Goal: Task Accomplishment & Management: Complete application form

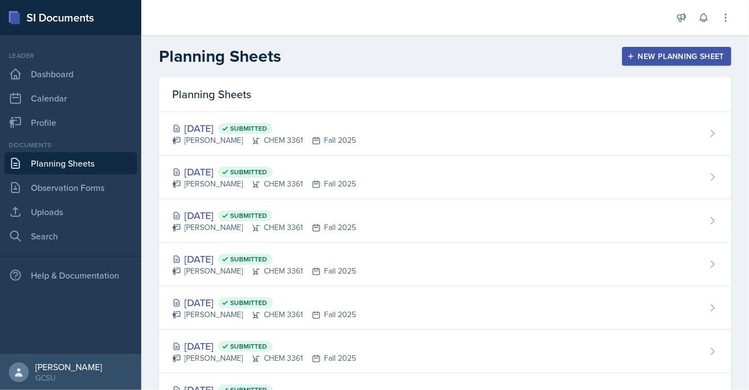
click at [661, 61] on div "New Planning Sheet" at bounding box center [676, 56] width 95 height 9
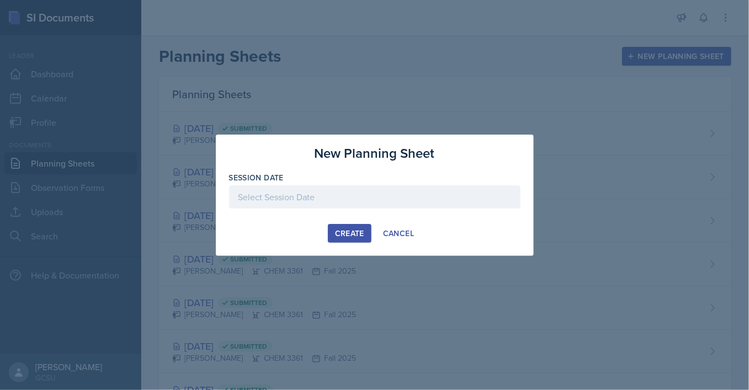
click at [400, 206] on div at bounding box center [375, 197] width 292 height 23
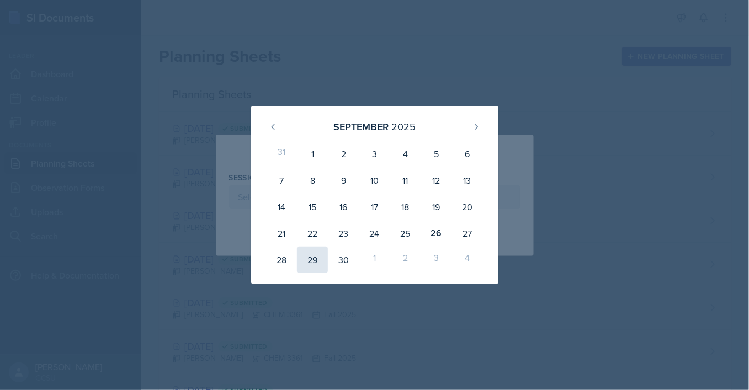
click at [316, 261] on div "29" at bounding box center [312, 260] width 31 height 27
type input "[DATE]"
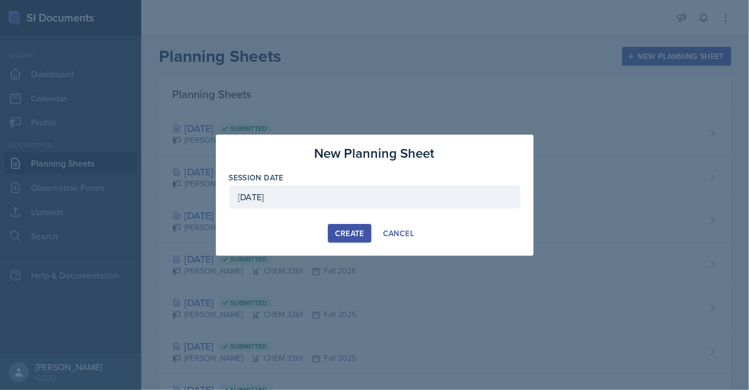
click at [339, 236] on div "Create" at bounding box center [349, 233] width 29 height 9
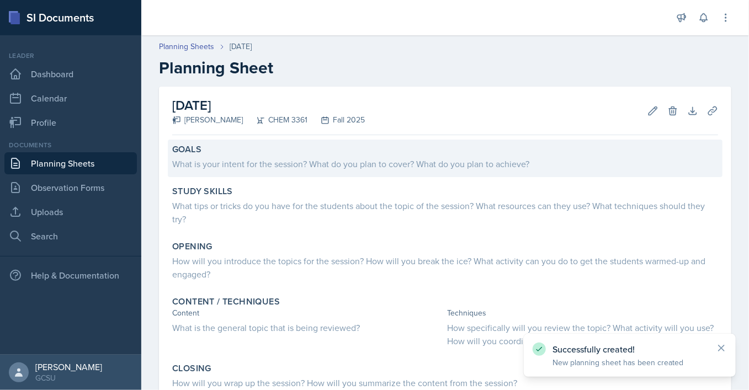
click at [242, 167] on div "What is your intent for the session? What do you plan to cover? What do you pla…" at bounding box center [445, 163] width 546 height 13
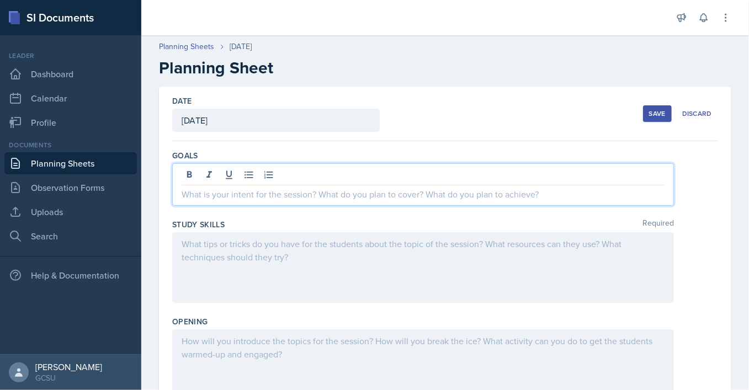
click at [247, 172] on div at bounding box center [423, 184] width 502 height 43
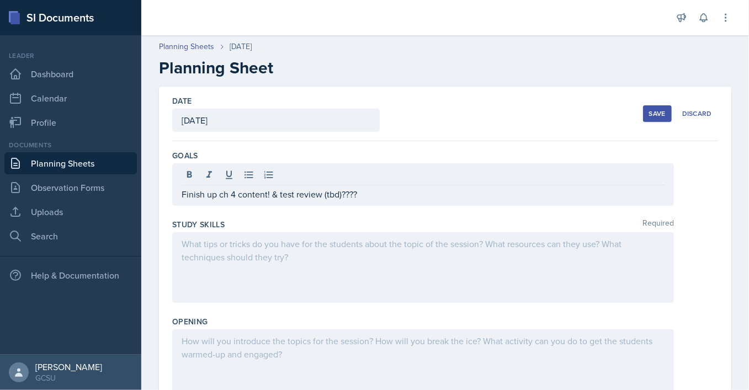
click at [259, 251] on div at bounding box center [423, 267] width 502 height 71
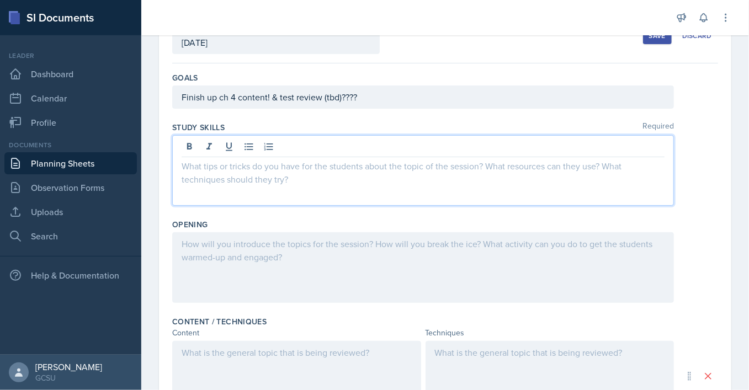
scroll to position [79, 0]
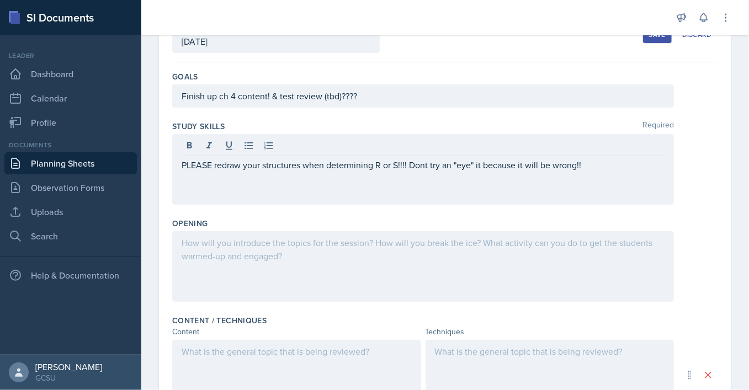
click at [298, 248] on div at bounding box center [423, 266] width 502 height 71
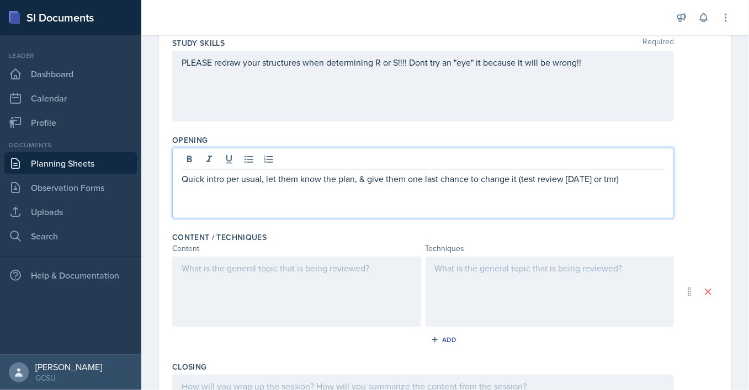
scroll to position [173, 0]
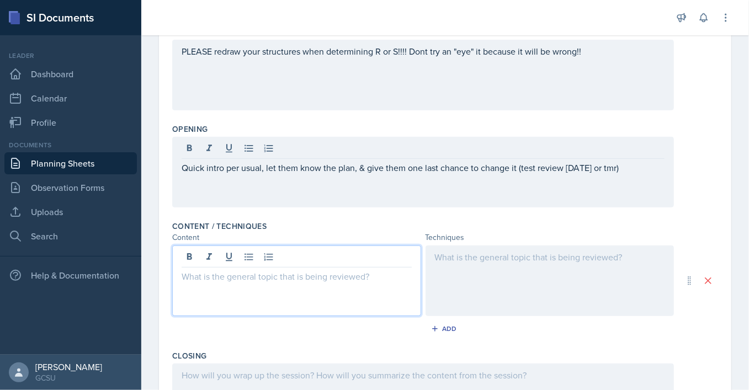
click at [298, 259] on div at bounding box center [296, 281] width 249 height 71
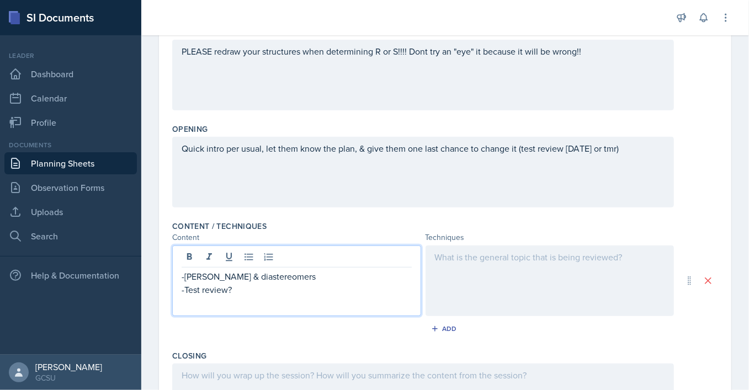
click at [484, 258] on div at bounding box center [550, 281] width 249 height 71
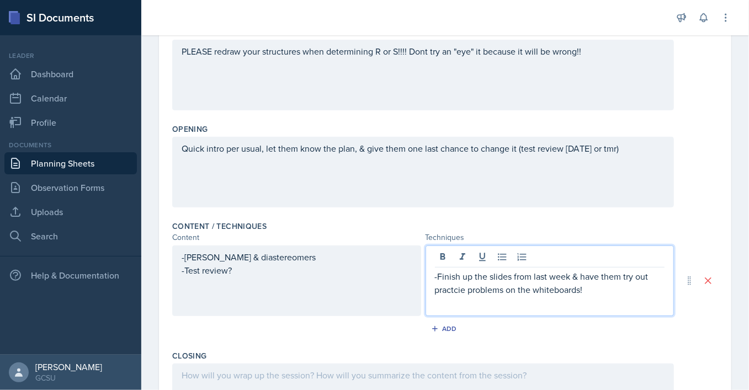
click at [455, 289] on p "-Finish up the slides from last week & have them try out practcie problems on t…" at bounding box center [550, 283] width 230 height 27
click at [453, 301] on p at bounding box center [550, 303] width 230 height 13
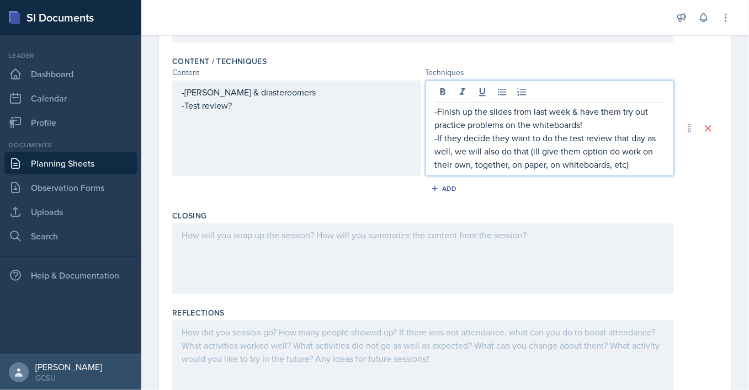
scroll to position [338, 0]
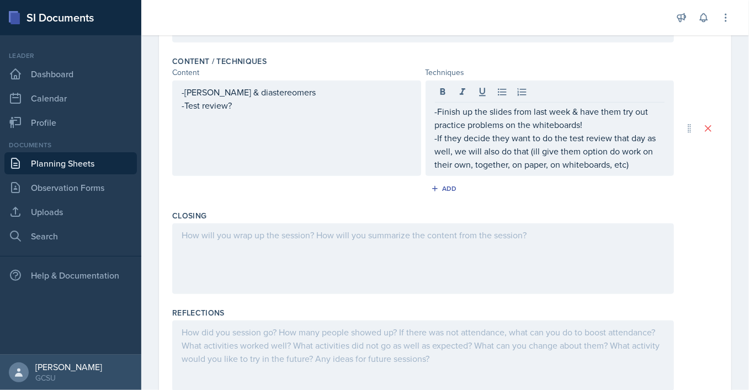
click at [269, 242] on div at bounding box center [423, 259] width 502 height 71
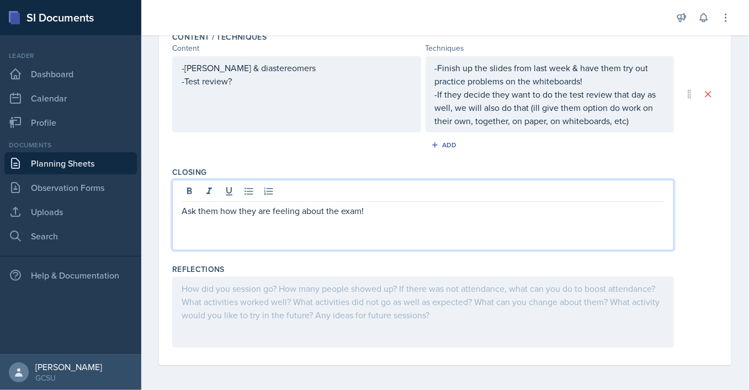
scroll to position [0, 0]
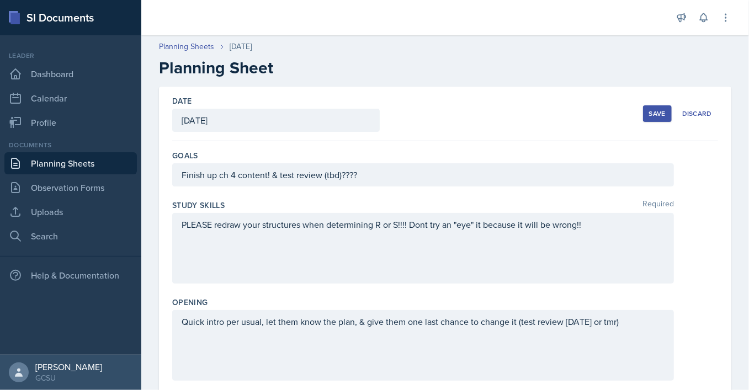
click at [652, 113] on div "Save" at bounding box center [657, 113] width 17 height 9
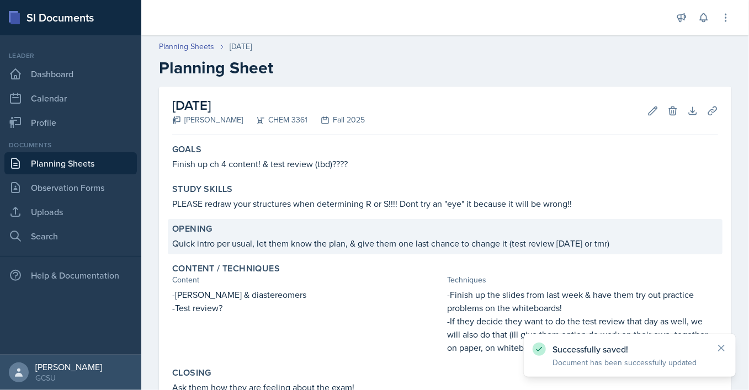
scroll to position [148, 0]
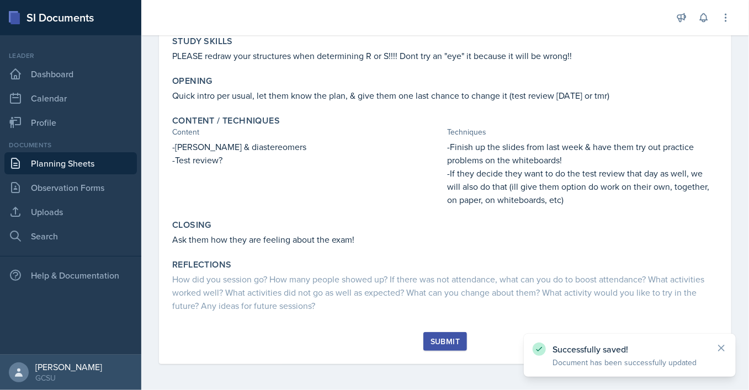
click at [444, 340] on div "Submit" at bounding box center [445, 341] width 29 height 9
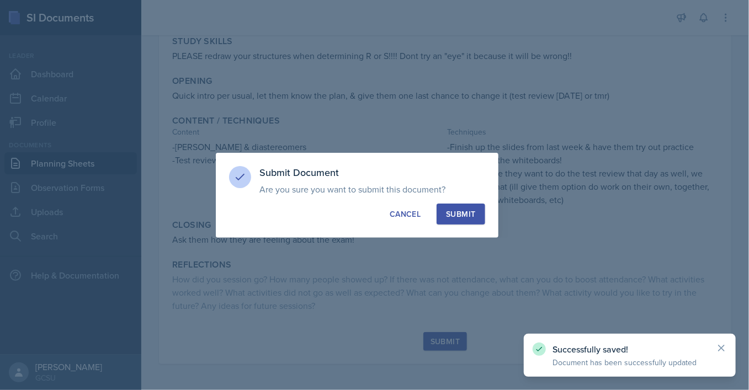
click at [458, 210] on div "Submit" at bounding box center [460, 214] width 29 height 11
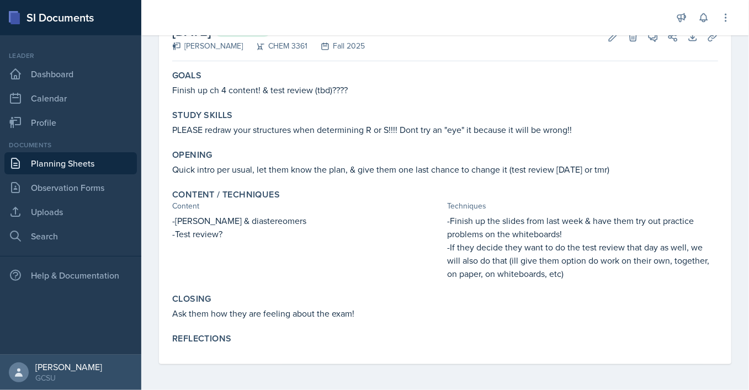
scroll to position [0, 0]
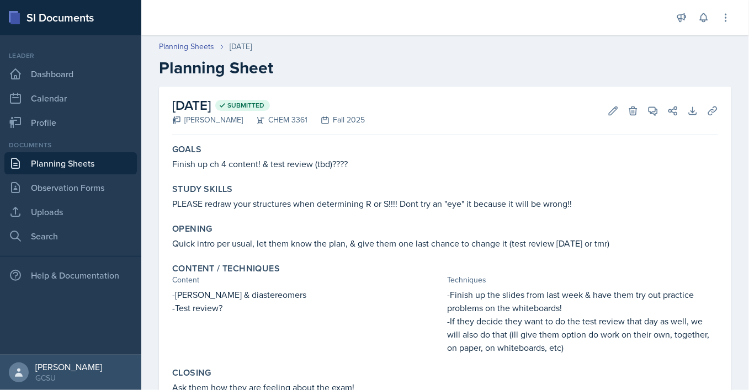
click at [107, 162] on link "Planning Sheets" at bounding box center [70, 163] width 133 height 22
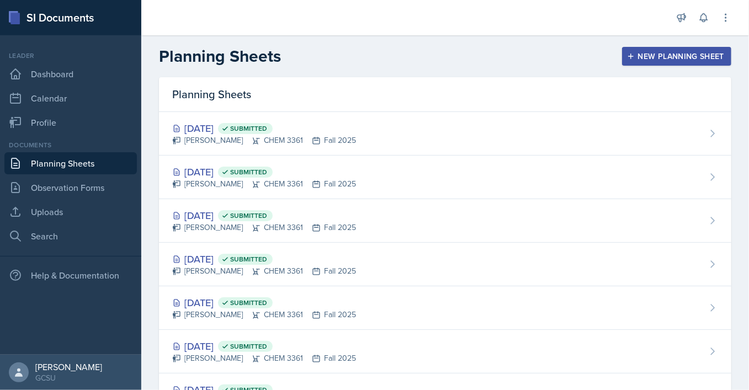
click at [650, 58] on div "New Planning Sheet" at bounding box center [676, 56] width 95 height 9
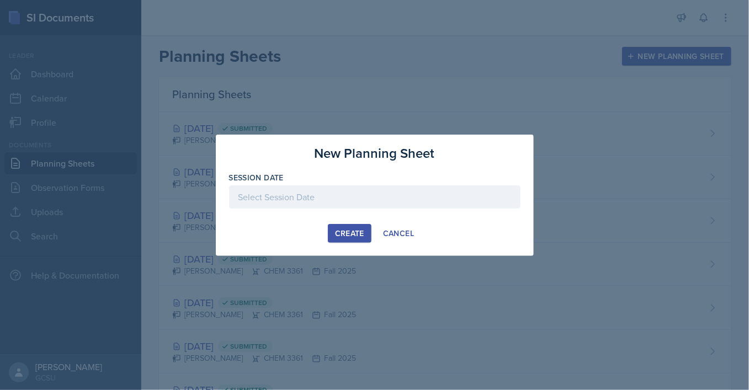
click at [356, 199] on div at bounding box center [375, 197] width 292 height 23
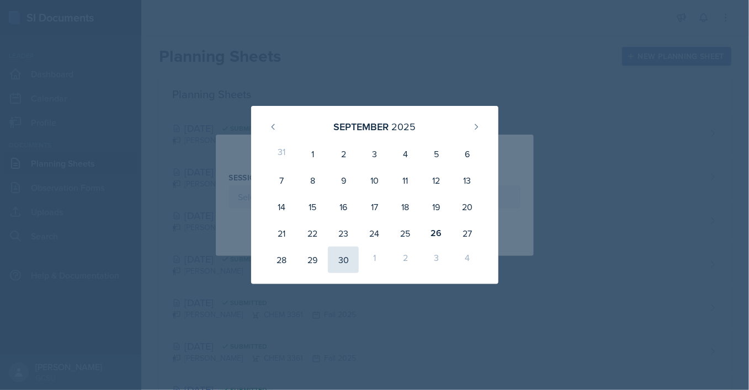
click at [337, 258] on div "30" at bounding box center [343, 260] width 31 height 27
type input "[DATE]"
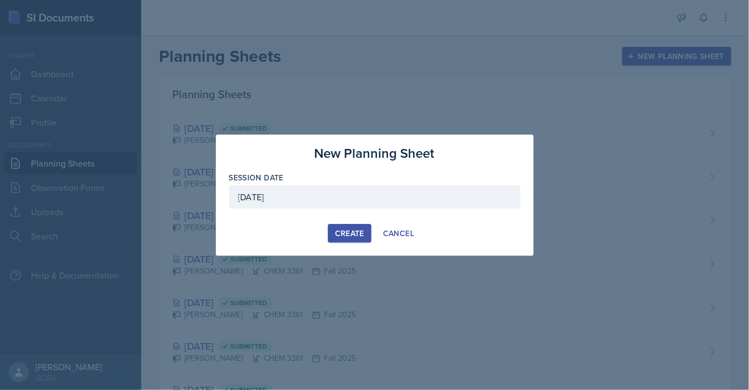
click at [353, 239] on button "Create" at bounding box center [350, 233] width 44 height 19
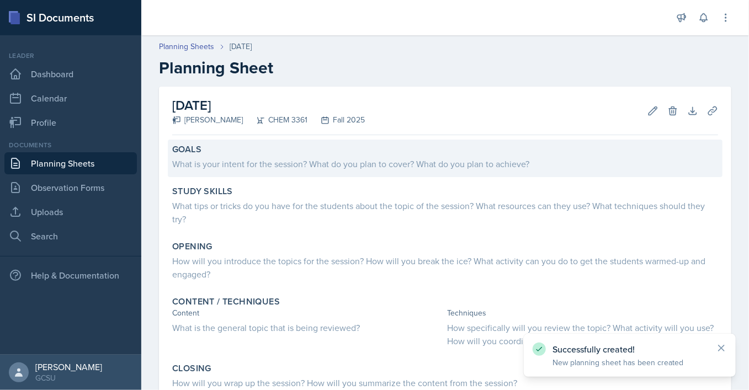
click at [234, 160] on div "What is your intent for the session? What do you plan to cover? What do you pla…" at bounding box center [445, 163] width 546 height 13
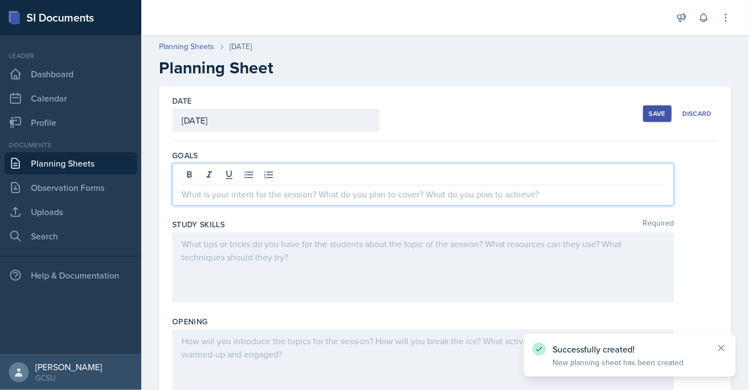
click at [251, 168] on div at bounding box center [423, 184] width 502 height 43
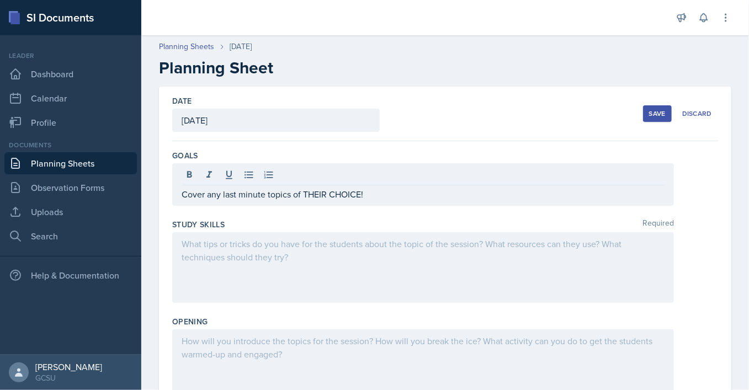
click at [268, 261] on div at bounding box center [423, 267] width 502 height 71
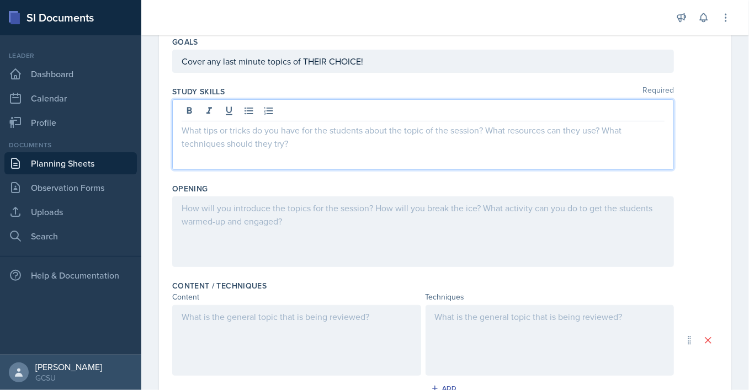
scroll to position [118, 0]
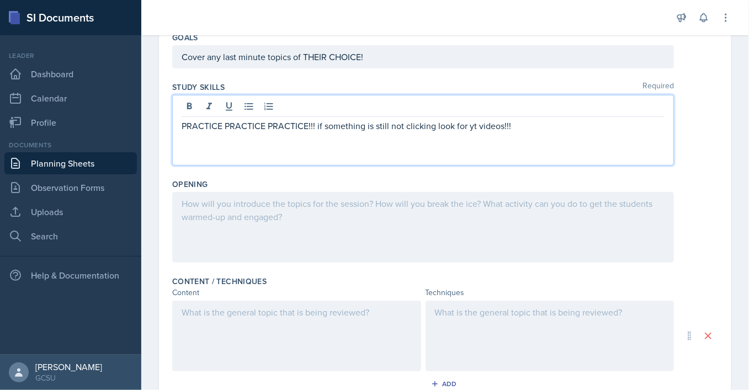
click at [274, 220] on div at bounding box center [423, 227] width 502 height 71
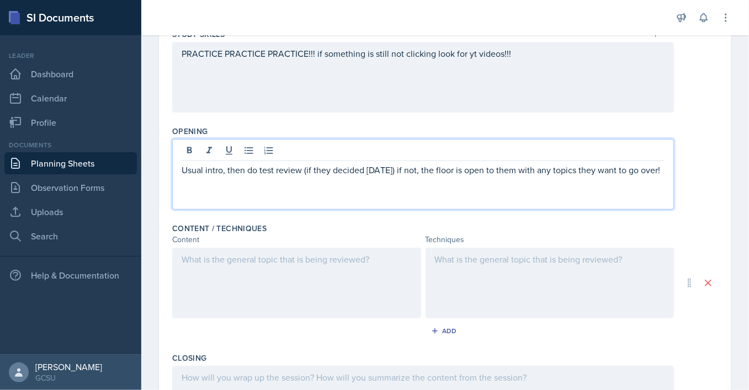
scroll to position [172, 0]
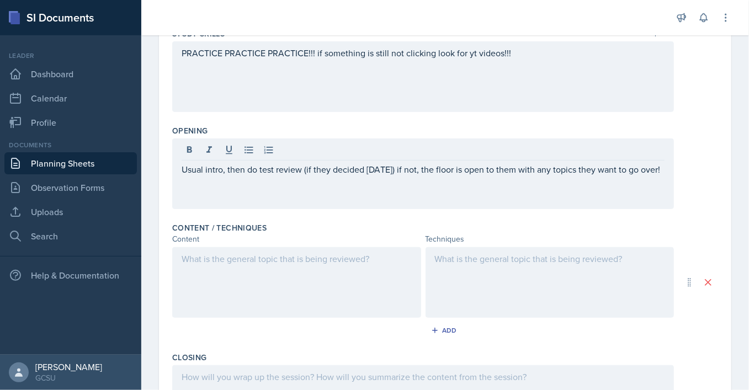
click at [261, 268] on div at bounding box center [296, 282] width 249 height 71
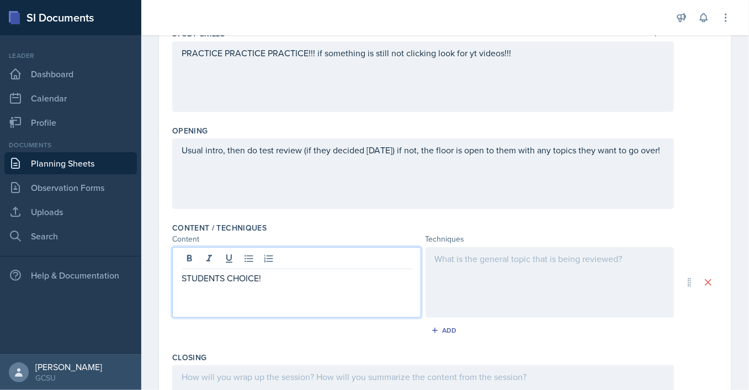
click at [494, 264] on div at bounding box center [550, 282] width 249 height 71
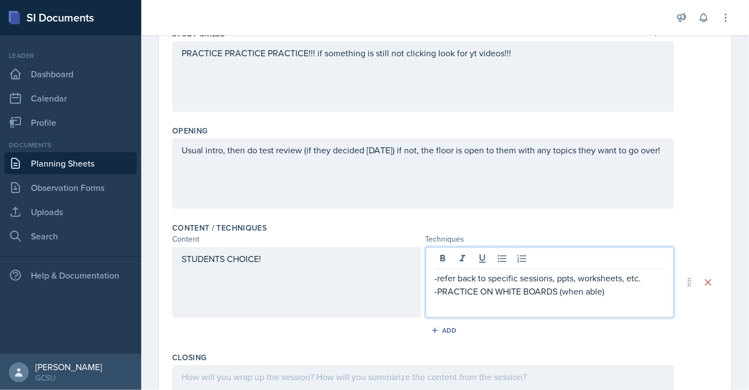
scroll to position [267, 0]
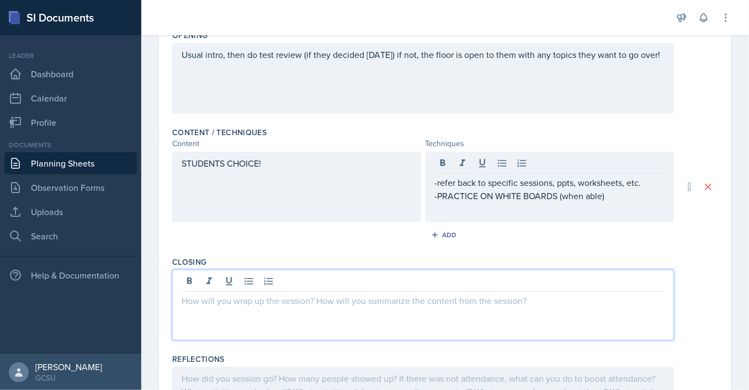
click at [286, 281] on div at bounding box center [423, 305] width 502 height 71
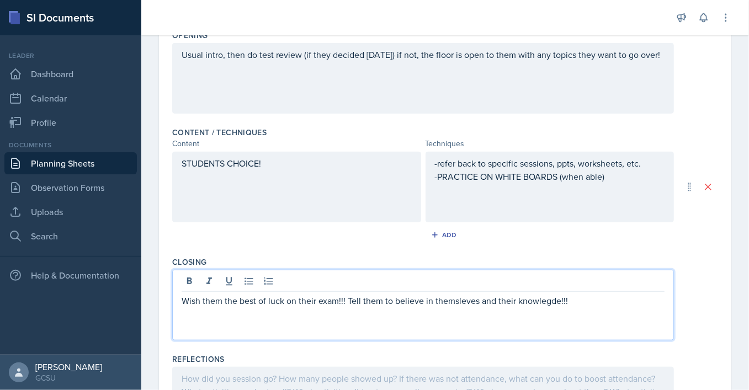
click at [466, 302] on p "Wish them the best of luck on their exam!!! Tell them to believe in themsleves …" at bounding box center [423, 300] width 483 height 13
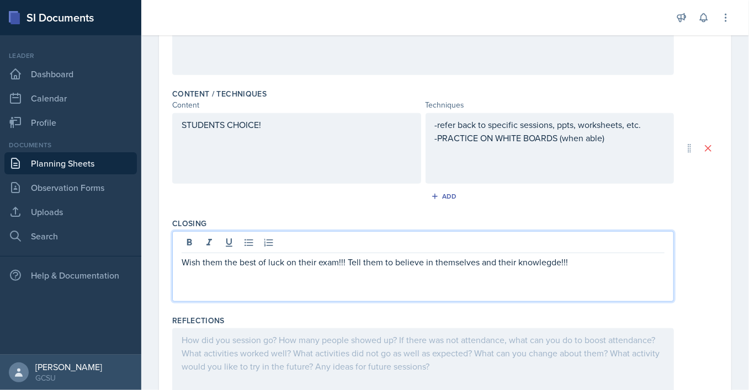
click at [536, 262] on p "Wish them the best of luck on their exam!!! Tell them to believe in themselves …" at bounding box center [423, 262] width 483 height 13
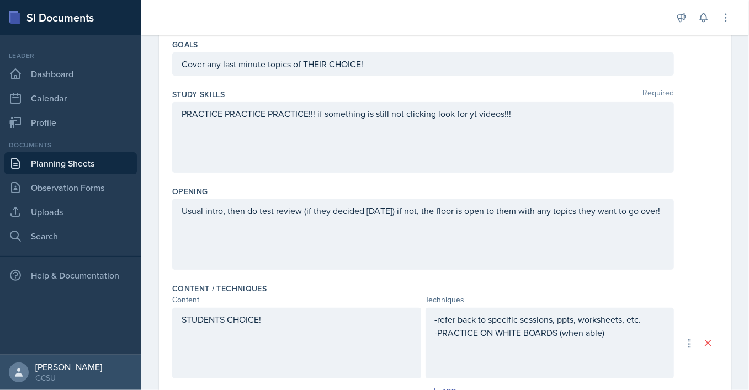
scroll to position [0, 0]
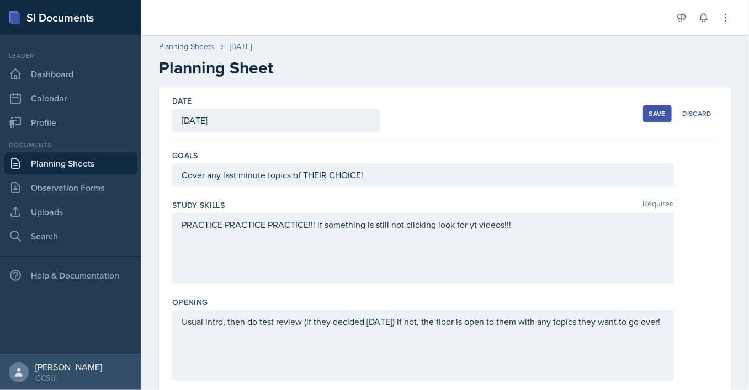
click at [653, 114] on div "Save" at bounding box center [657, 113] width 17 height 9
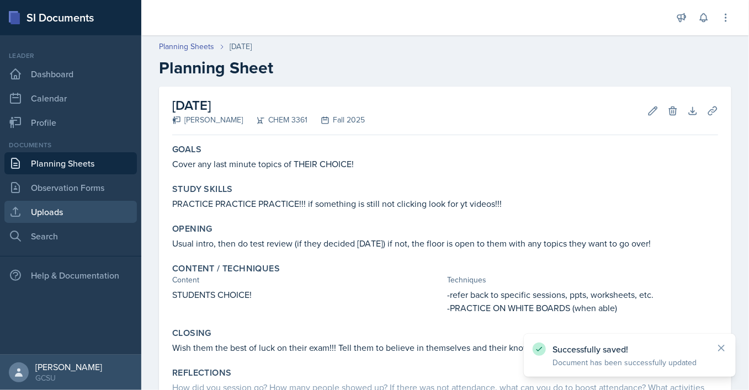
click at [75, 211] on link "Uploads" at bounding box center [70, 212] width 133 height 22
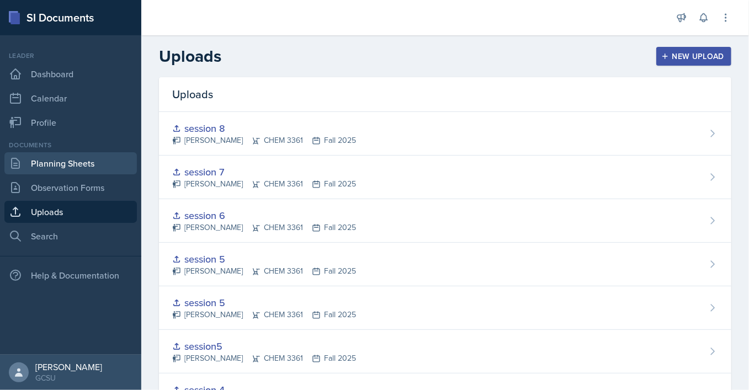
click at [92, 169] on link "Planning Sheets" at bounding box center [70, 163] width 133 height 22
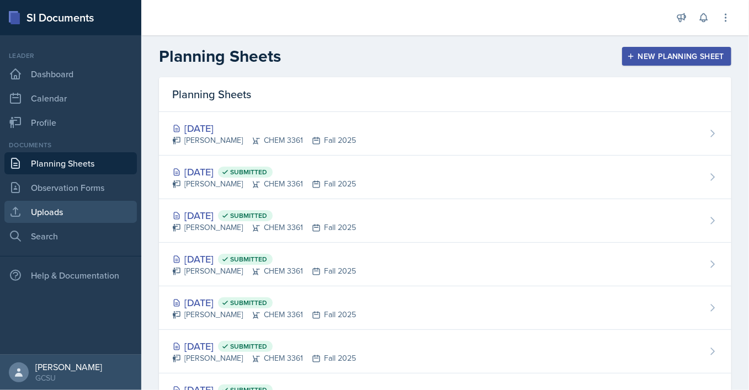
click at [78, 206] on link "Uploads" at bounding box center [70, 212] width 133 height 22
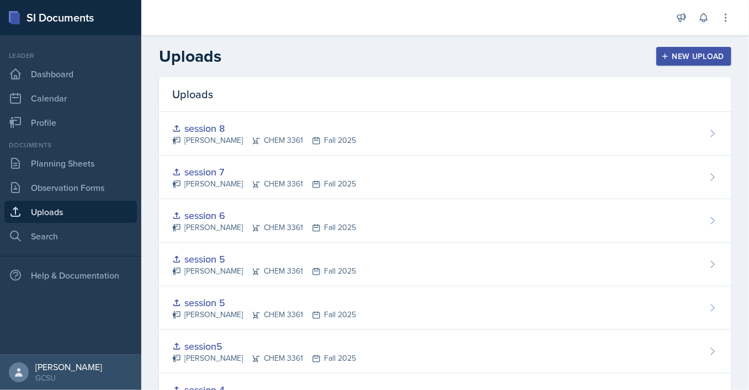
click at [681, 57] on div "New Upload" at bounding box center [694, 56] width 61 height 9
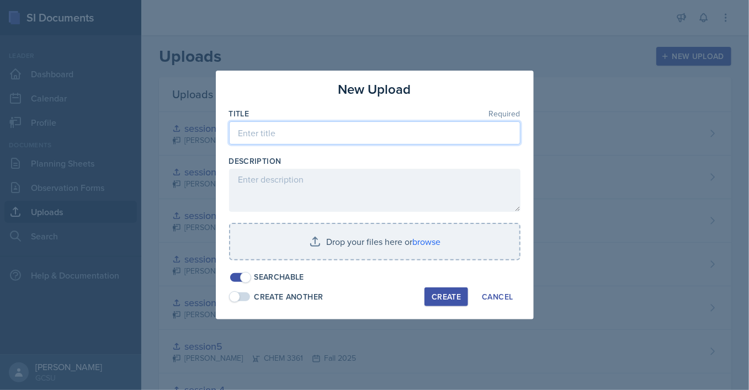
click at [341, 133] on input at bounding box center [375, 132] width 292 height 23
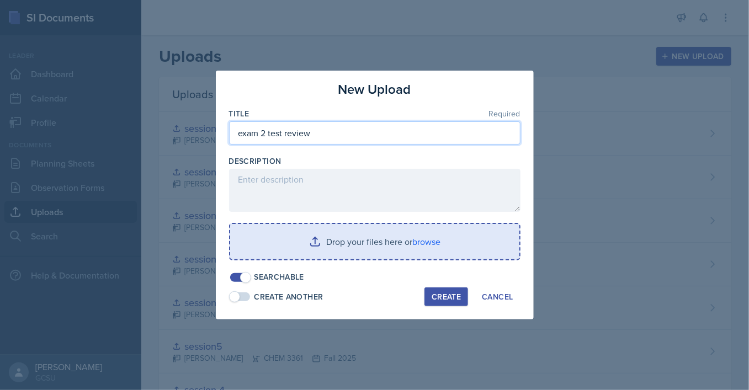
type input "exam 2 test review"
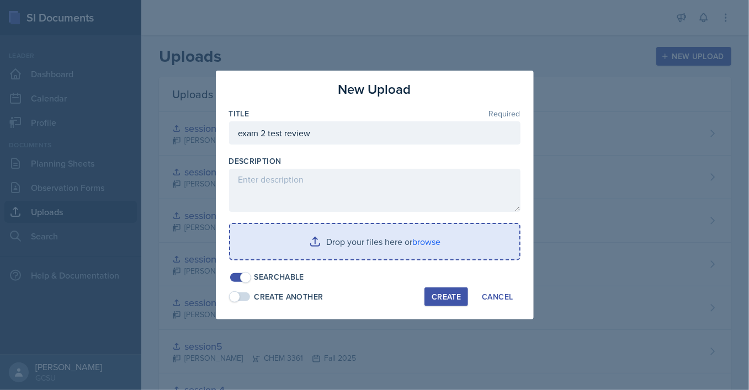
click at [300, 250] on input "file" at bounding box center [374, 241] width 289 height 35
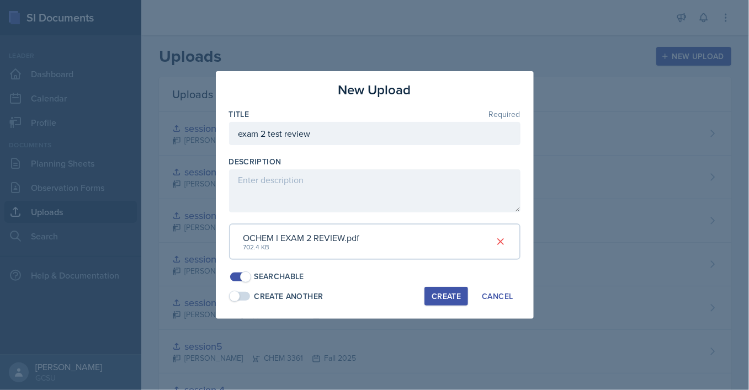
click at [448, 300] on div "Create" at bounding box center [446, 296] width 29 height 9
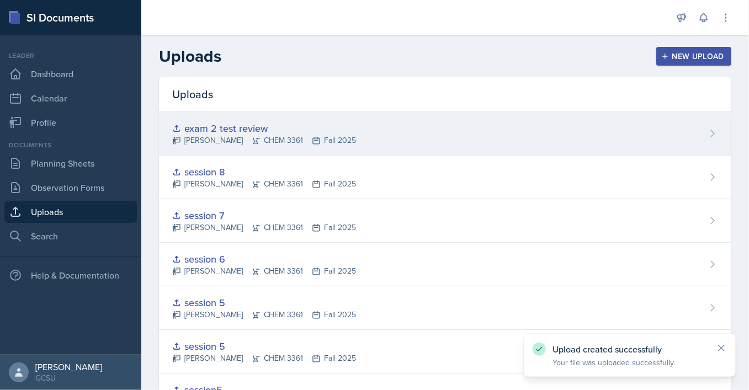
click at [713, 139] on icon at bounding box center [712, 133] width 11 height 11
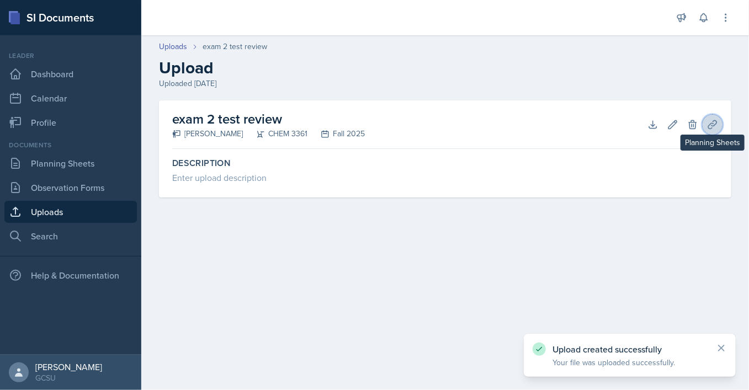
click at [712, 126] on icon at bounding box center [712, 124] width 11 height 11
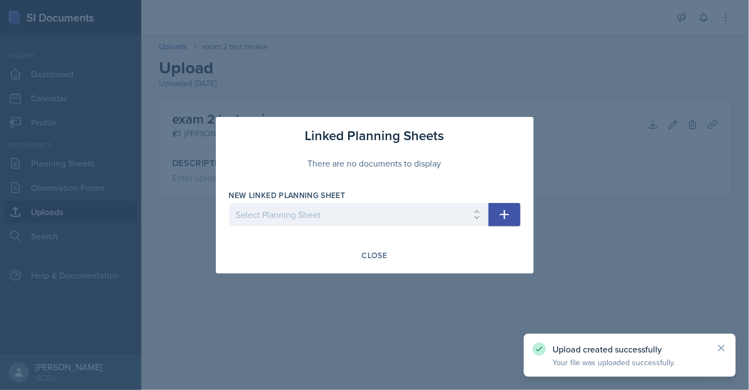
click at [507, 215] on icon "button" at bounding box center [504, 214] width 9 height 9
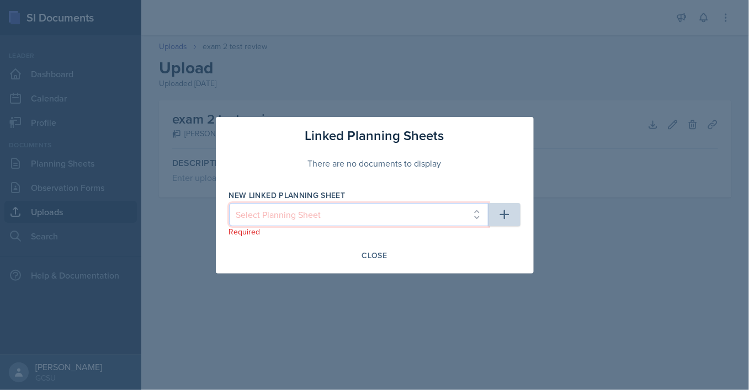
click at [229, 203] on select "Select Planning Sheet [DATE] [DATE] [DATE] [DATE] [DATE] [DATE] [DATE] [DATE] […" at bounding box center [359, 214] width 260 height 23
select select "2984df4f-07dc-481b-a365-e8b24fe8ee5a"
click option "[DATE]" at bounding box center [0, 0] width 0 height 0
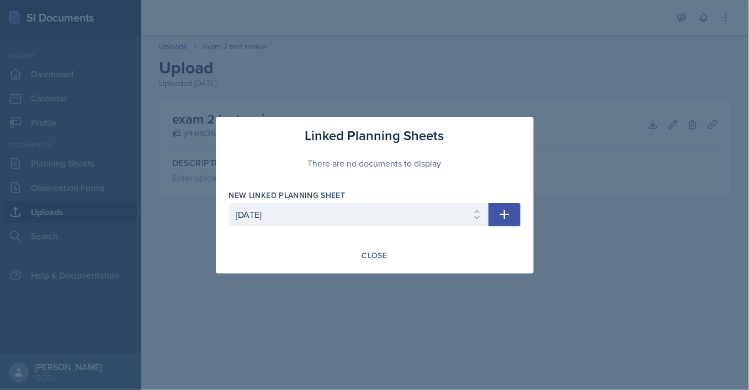
click at [504, 214] on icon "button" at bounding box center [504, 214] width 13 height 13
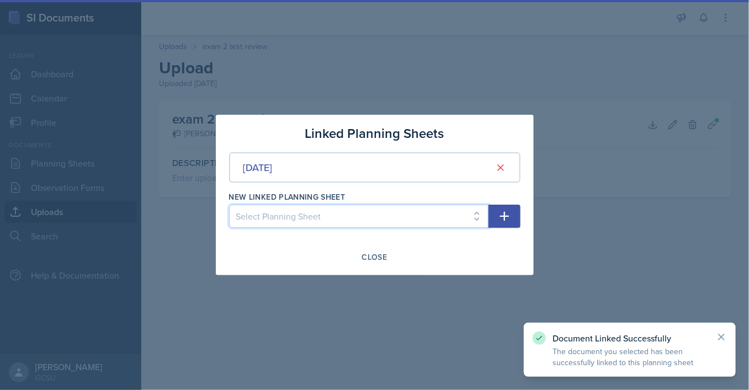
click at [229, 205] on select "Select Planning Sheet [DATE] [DATE] [DATE] [DATE] [DATE] [DATE] [DATE] [DATE] […" at bounding box center [359, 216] width 260 height 23
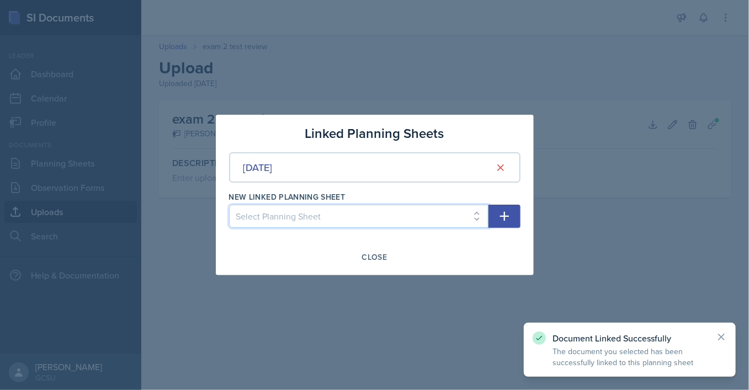
select select "2b340ee6-7f60-4555-98cb-47da0cbff7d1"
click option "[DATE]" at bounding box center [0, 0] width 0 height 0
click at [505, 221] on icon "button" at bounding box center [504, 216] width 13 height 13
select select
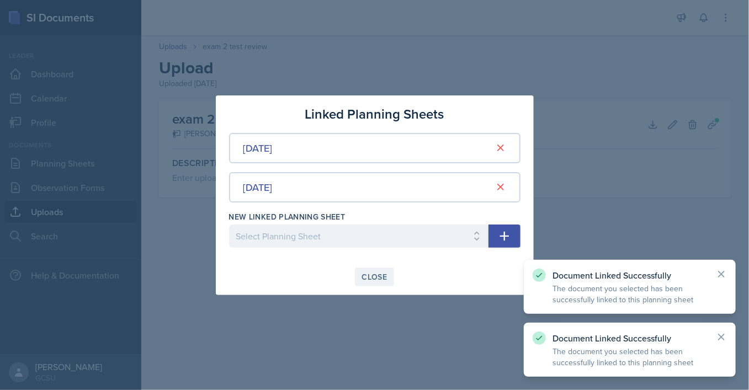
click at [377, 275] on div "Close" at bounding box center [374, 277] width 25 height 9
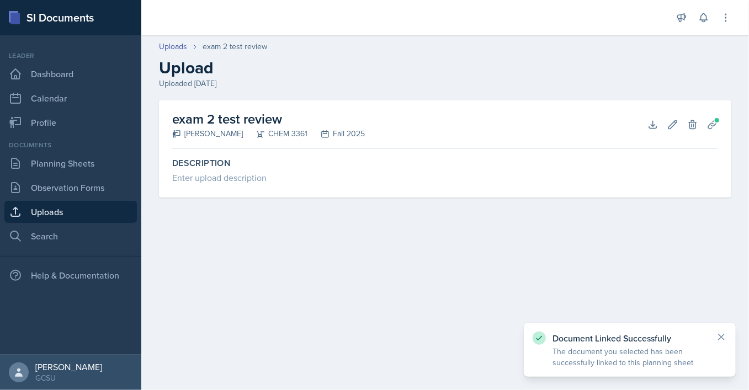
click at [88, 207] on link "Uploads" at bounding box center [70, 212] width 133 height 22
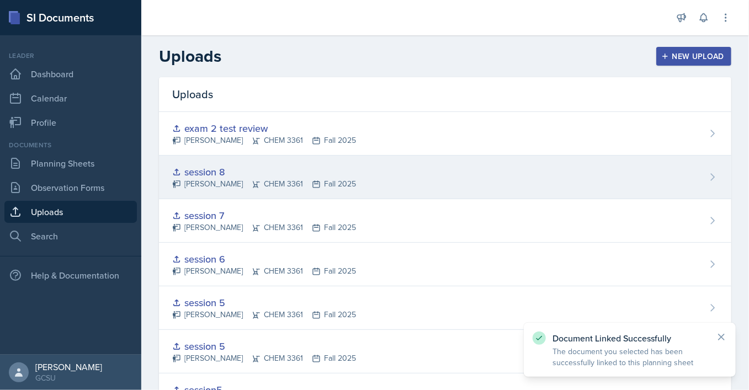
click at [272, 181] on div "[PERSON_NAME] CHEM 3361 Fall 2025" at bounding box center [264, 184] width 184 height 12
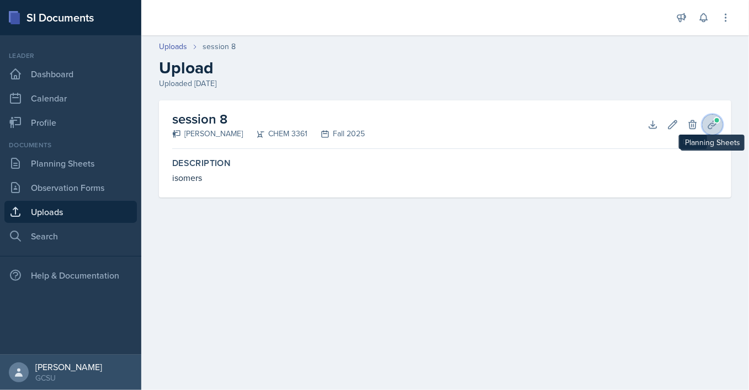
click at [714, 124] on icon at bounding box center [712, 124] width 8 height 8
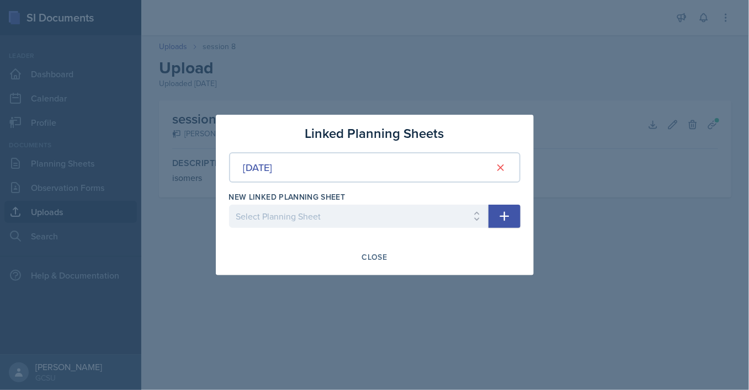
click at [500, 217] on icon "button" at bounding box center [504, 216] width 13 height 13
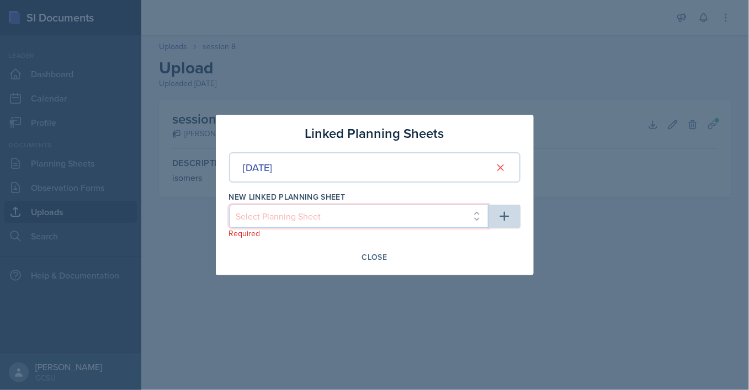
click at [229, 205] on select "Select Planning Sheet [DATE] [DATE] [DATE] [DATE] [DATE] [DATE] [DATE] [DATE] […" at bounding box center [359, 216] width 260 height 23
select select "2984df4f-07dc-481b-a365-e8b24fe8ee5a"
click option "[DATE]" at bounding box center [0, 0] width 0 height 0
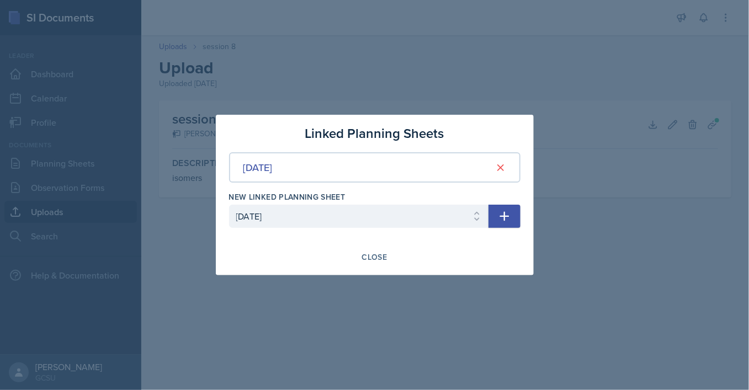
click at [517, 221] on button "button" at bounding box center [505, 216] width 32 height 23
select select
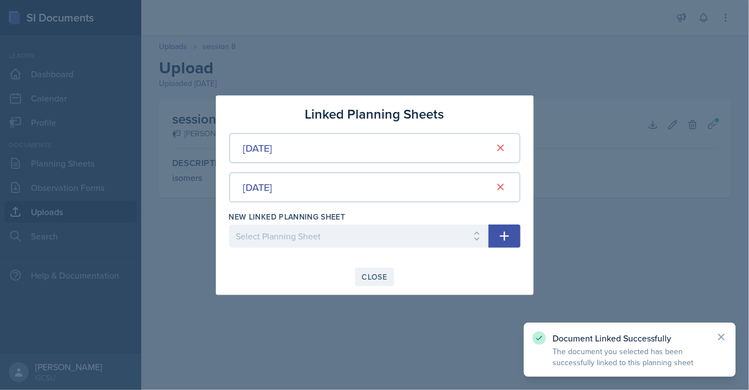
click at [368, 277] on div "Close" at bounding box center [374, 277] width 25 height 9
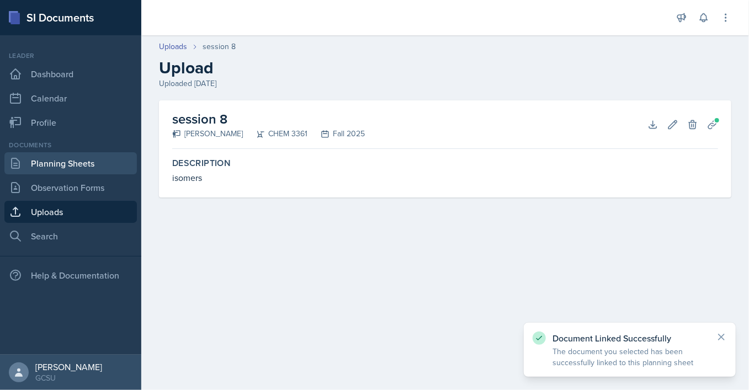
click at [48, 160] on link "Planning Sheets" at bounding box center [70, 163] width 133 height 22
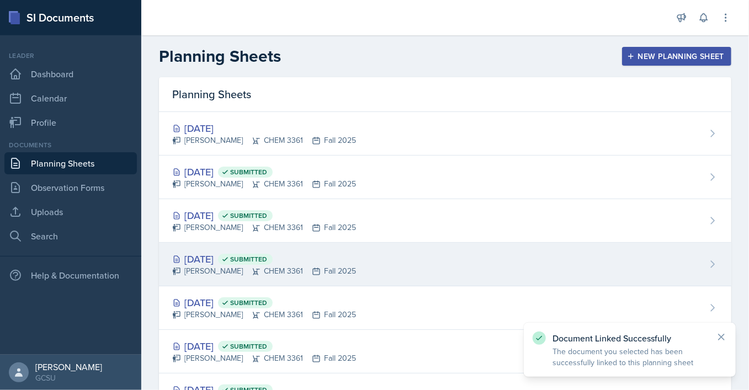
scroll to position [27, 0]
